Goal: Transaction & Acquisition: Book appointment/travel/reservation

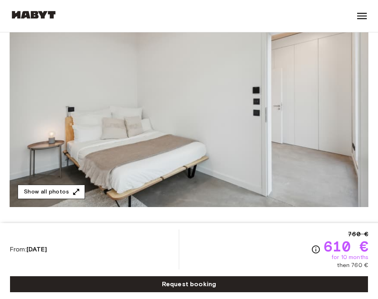
click at [72, 190] on icon "button" at bounding box center [76, 192] width 8 height 8
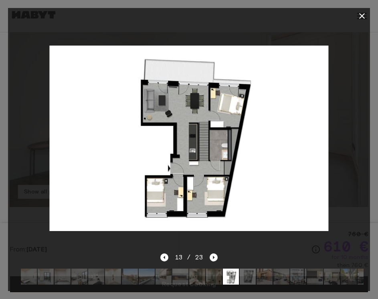
click at [363, 14] on icon "button" at bounding box center [362, 16] width 6 height 6
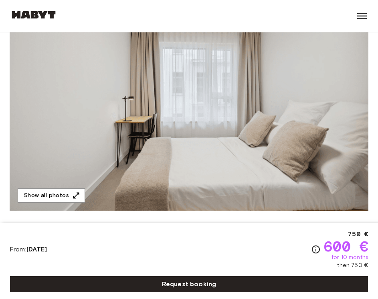
click at [289, 162] on img at bounding box center [189, 104] width 358 height 213
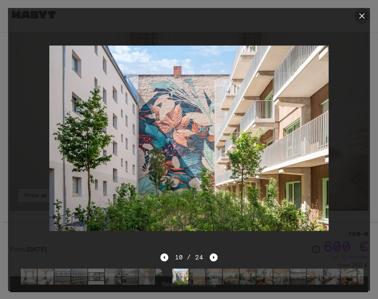
click at [361, 14] on icon "button" at bounding box center [362, 16] width 10 height 10
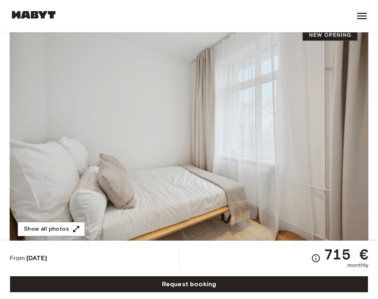
click at [233, 165] on img at bounding box center [189, 138] width 358 height 213
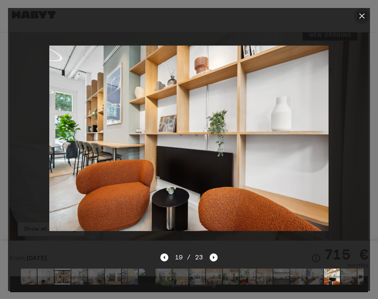
click at [365, 17] on icon "button" at bounding box center [362, 16] width 10 height 10
